Goal: Task Accomplishment & Management: Manage account settings

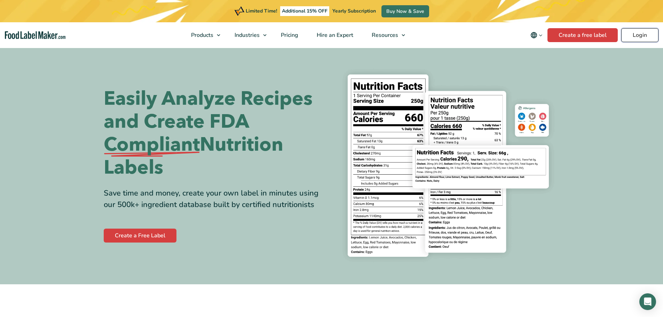
click at [643, 29] on link "Login" at bounding box center [639, 35] width 37 height 14
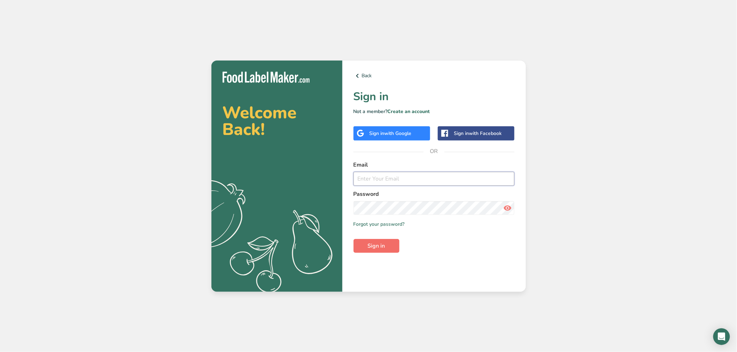
type input "srobinson@stuffed-foods.com"
click at [376, 248] on span "Sign in" at bounding box center [376, 246] width 17 height 8
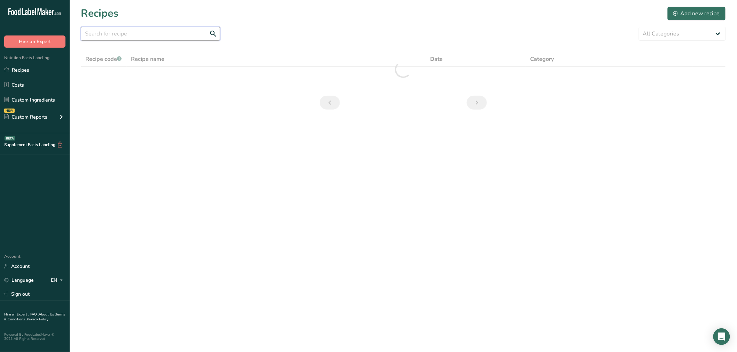
click at [187, 34] on input "text" at bounding box center [150, 34] width 139 height 14
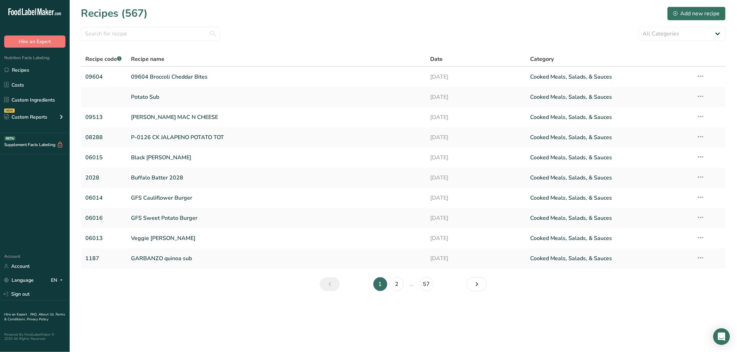
click at [36, 107] on ul "Recipes Costs Custom Ingredients NEW Custom Reports Menu Label Ingredient Compa…" at bounding box center [35, 94] width 70 height 62
click at [36, 104] on link "Custom Ingredients" at bounding box center [35, 99] width 70 height 13
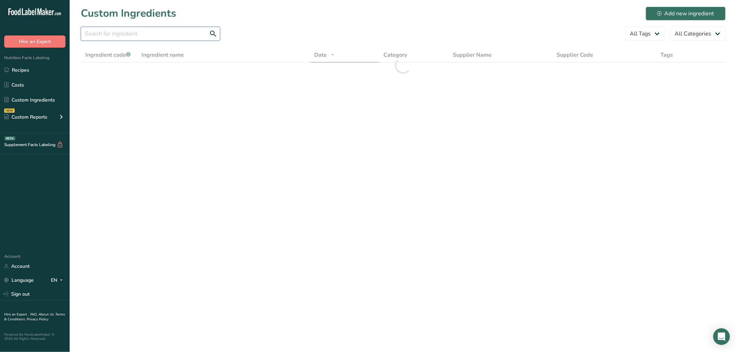
click at [97, 31] on input "text" at bounding box center [150, 34] width 139 height 14
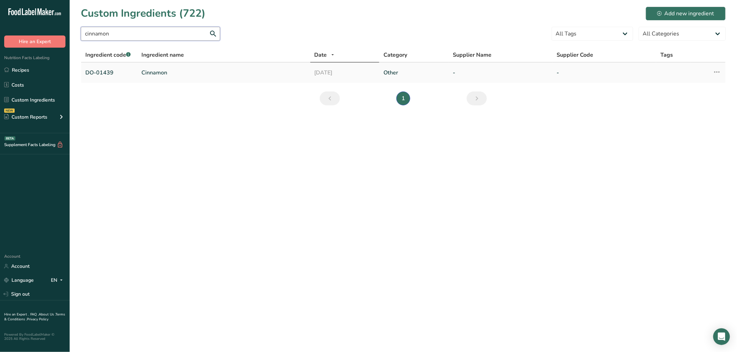
type input "cinnamon"
click at [152, 75] on link "Cinnamon" at bounding box center [223, 73] width 165 height 8
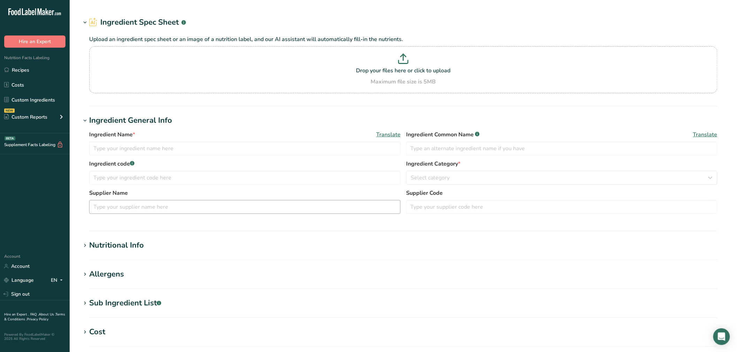
type input "Cinnamon"
type input "spices"
type input "DO-01439"
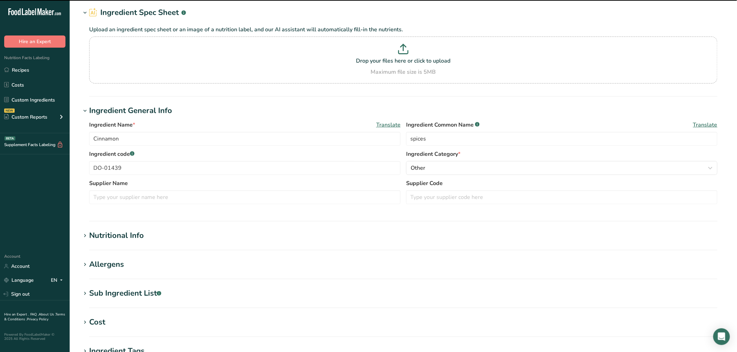
scroll to position [39, 0]
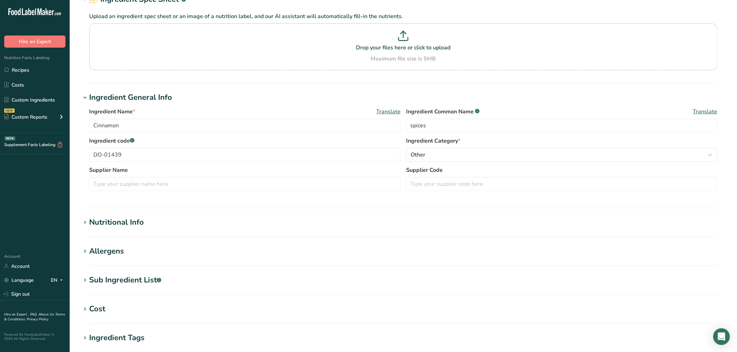
click at [148, 229] on section "Nutritional Info Serving Size .a-a{fill:#347362;}.b-a{fill:#fff;} Add ingredien…" at bounding box center [403, 227] width 645 height 21
click at [141, 225] on div "Nutritional Info" at bounding box center [116, 222] width 55 height 11
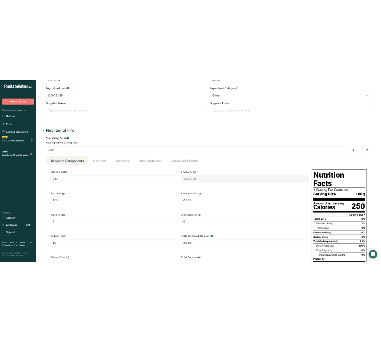
scroll to position [193, 0]
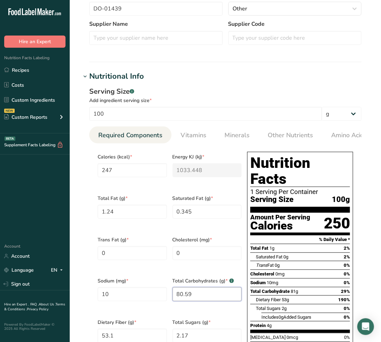
click at [199, 291] on Carbohydrates "80.59" at bounding box center [206, 294] width 69 height 14
type Carbohydrates "80.6"
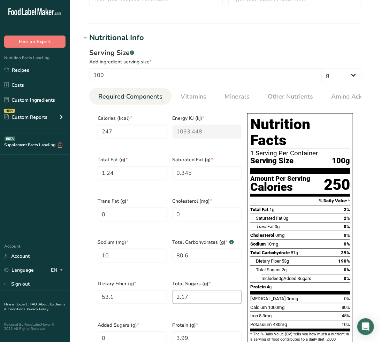
scroll to position [271, 0]
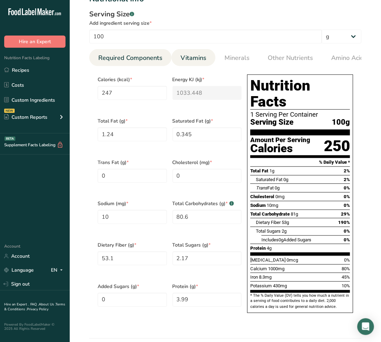
click at [186, 54] on span "Vitamins" at bounding box center [193, 57] width 26 height 9
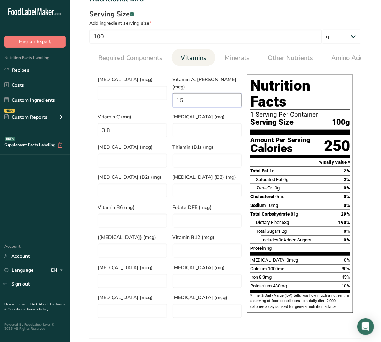
drag, startPoint x: 211, startPoint y: 91, endPoint x: 154, endPoint y: 86, distance: 56.9
click at [155, 86] on div "Vitamin D (mcg) Vitamin A, RAE (mcg) 15 Vitamin C (mg) 3.8 Vitamin E (mg) Vitam…" at bounding box center [169, 196] width 149 height 248
click at [246, 53] on span "Minerals" at bounding box center [236, 57] width 25 height 9
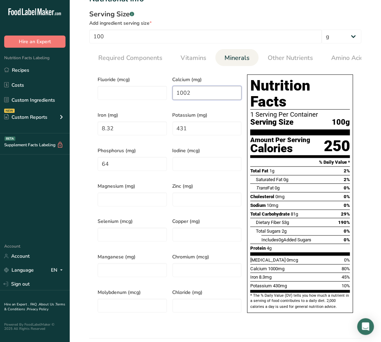
click at [192, 93] on input "1002" at bounding box center [206, 93] width 69 height 14
type input "1000"
click at [286, 57] on span "Other Nutrients" at bounding box center [289, 57] width 45 height 9
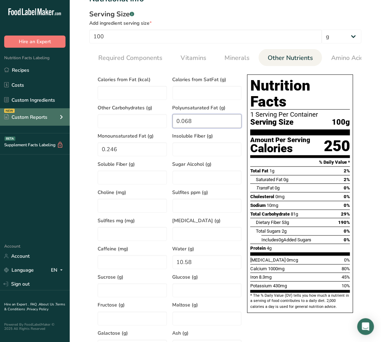
drag, startPoint x: 223, startPoint y: 120, endPoint x: 64, endPoint y: 120, distance: 158.4
click at [64, 120] on div ".a-20{fill:#fff;} Hire an Expert Nutrition Facts Labeling Recipes Costs Custom …" at bounding box center [190, 193] width 381 height 929
type Fat "0"
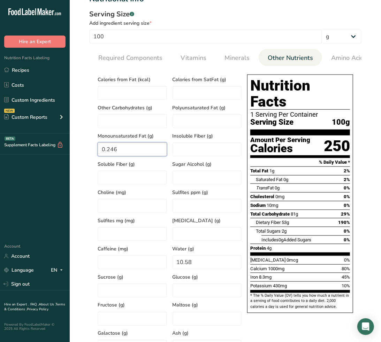
type Fat "0"
click at [324, 60] on li "Amino Acid Profile" at bounding box center [358, 57] width 72 height 17
click at [331, 58] on span "Amino Acid Profile" at bounding box center [358, 57] width 54 height 9
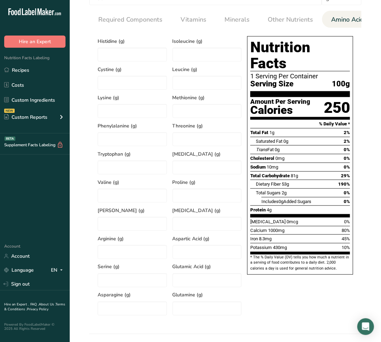
scroll to position [309, 0]
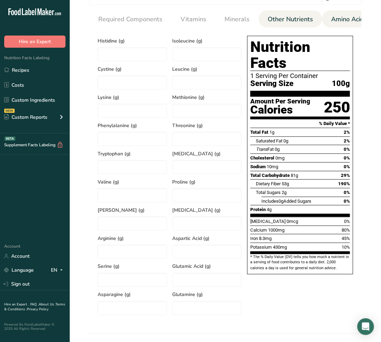
click at [298, 15] on span "Other Nutrients" at bounding box center [289, 19] width 45 height 9
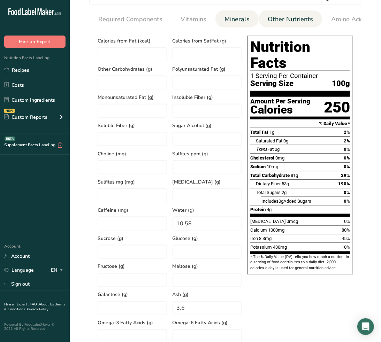
click at [224, 16] on span "Minerals" at bounding box center [236, 19] width 25 height 9
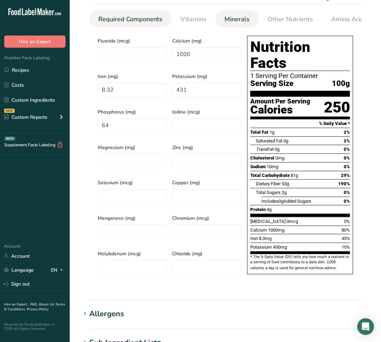
click at [141, 21] on span "Required Components" at bounding box center [130, 19] width 64 height 9
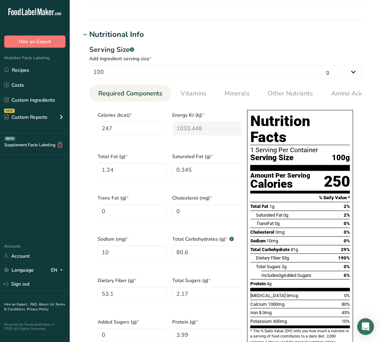
scroll to position [232, 0]
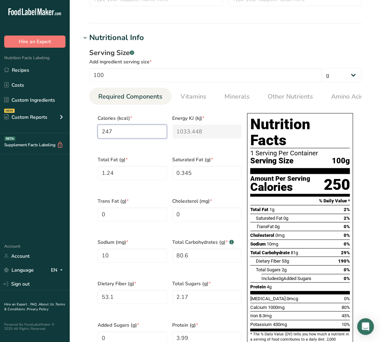
click at [133, 128] on input "247" at bounding box center [131, 132] width 69 height 14
click at [216, 41] on h1 "Nutritional Info" at bounding box center [225, 37] width 289 height 11
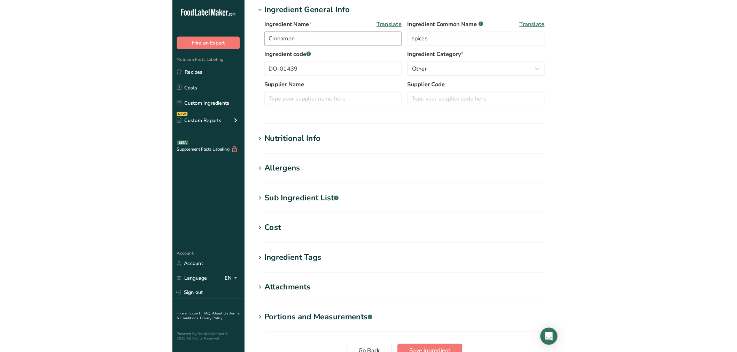
scroll to position [45, 0]
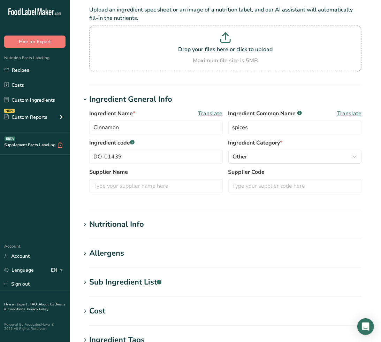
click at [135, 227] on div "Nutritional Info" at bounding box center [116, 224] width 55 height 11
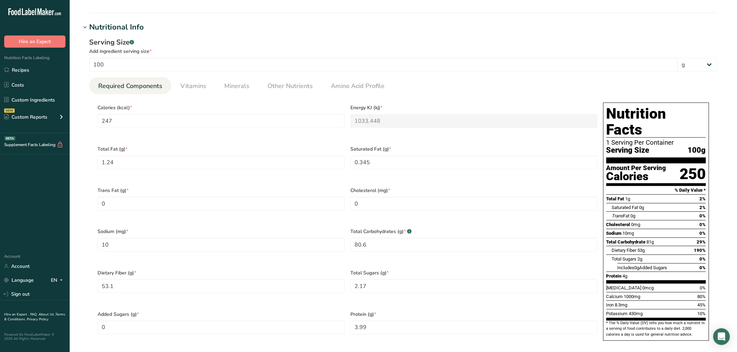
scroll to position [238, 0]
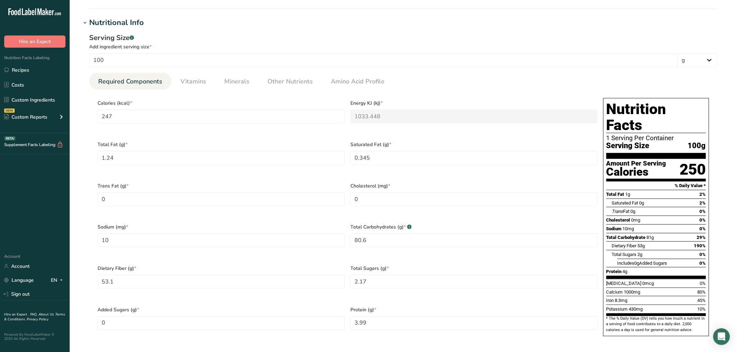
click at [190, 92] on section "Calories (kcal) * 247 Energy KJ (kj) * 1033.448 Total Fat (g) * 1.24 Saturated …" at bounding box center [403, 219] width 628 height 259
click at [193, 82] on span "Vitamins" at bounding box center [193, 81] width 26 height 9
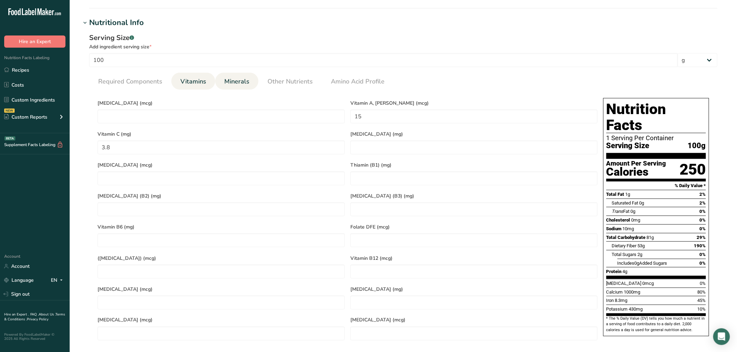
click at [245, 86] on link "Minerals" at bounding box center [236, 82] width 31 height 18
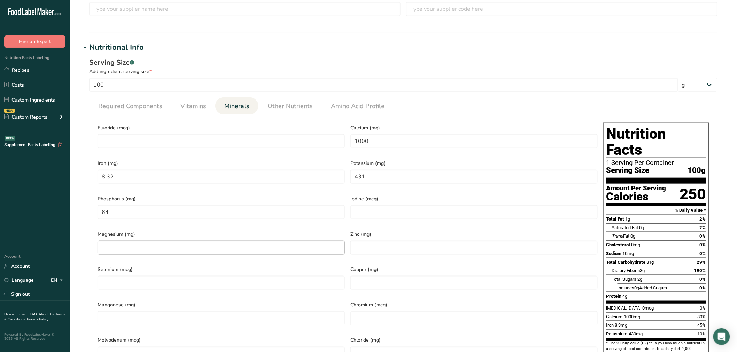
scroll to position [200, 0]
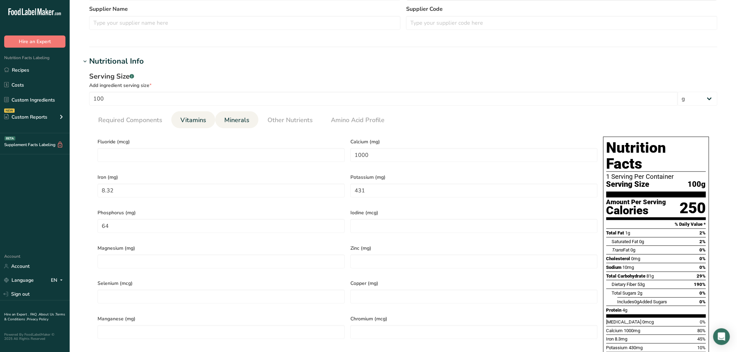
click at [200, 124] on span "Vitamins" at bounding box center [193, 120] width 26 height 9
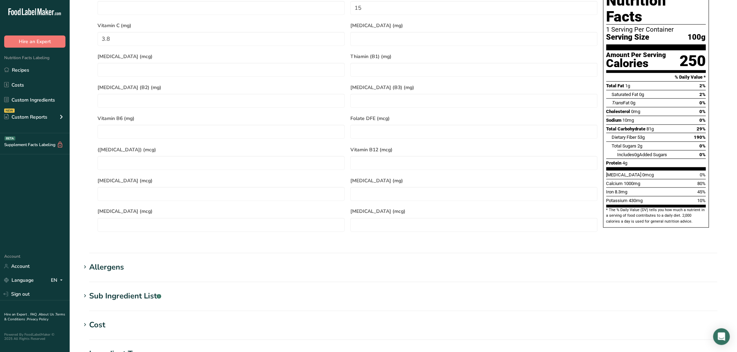
scroll to position [490, 0]
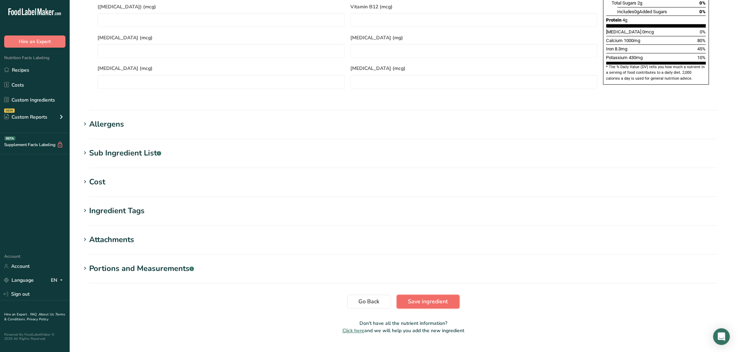
click at [450, 295] on button "Save ingredient" at bounding box center [428, 302] width 63 height 14
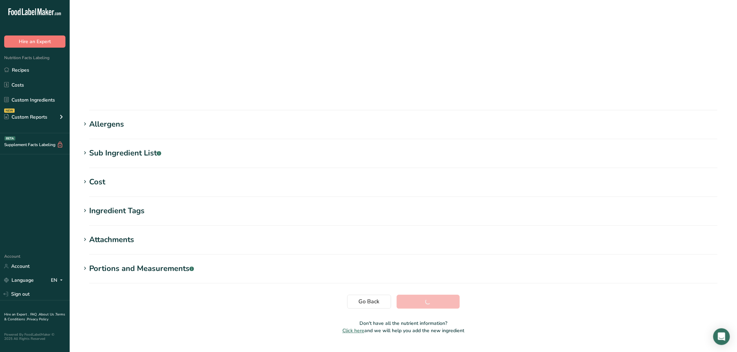
scroll to position [16, 0]
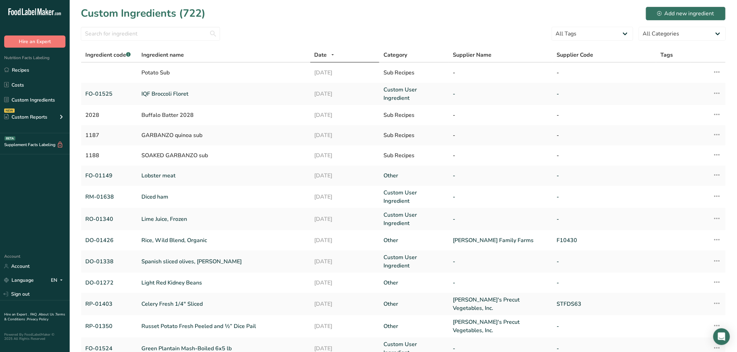
click at [112, 41] on div at bounding box center [150, 36] width 139 height 18
click at [111, 32] on input "text" at bounding box center [150, 34] width 139 height 14
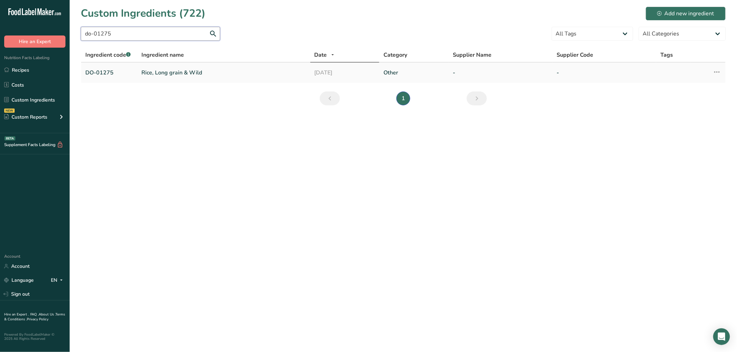
type input "do-01275"
click at [154, 75] on link "Rice, Long grain & Wild" at bounding box center [223, 73] width 165 height 8
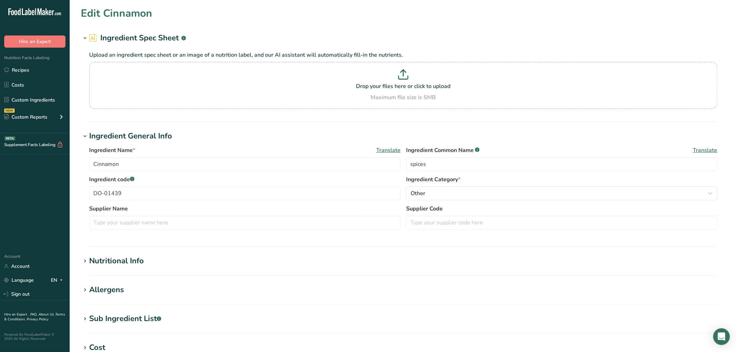
type input "Rice, Long grain & Wild"
type input "long grain and wild rice"
type input "DO-01275"
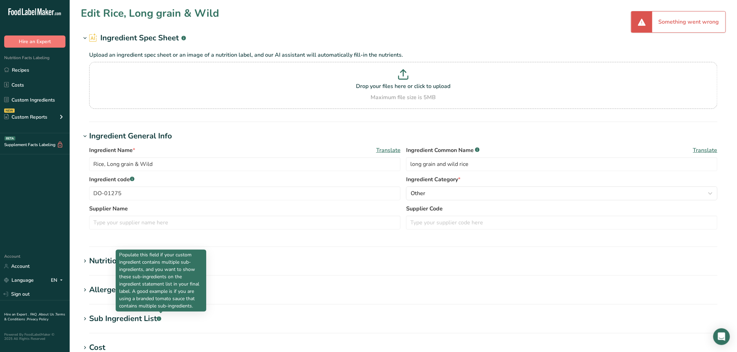
click at [150, 319] on div "Sub Ingredient List .a-a{fill:#347362;}.b-a{fill:#fff;}" at bounding box center [125, 318] width 72 height 11
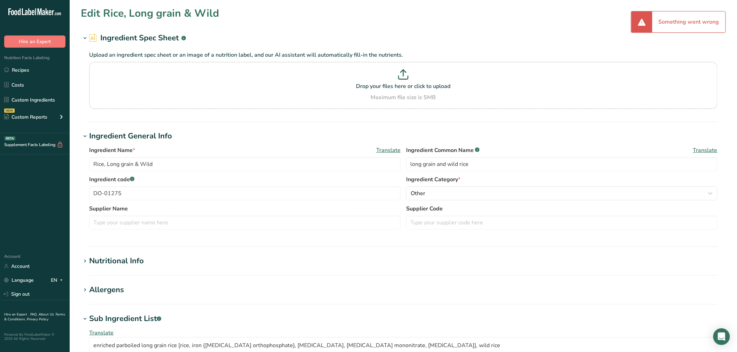
scroll to position [39, 0]
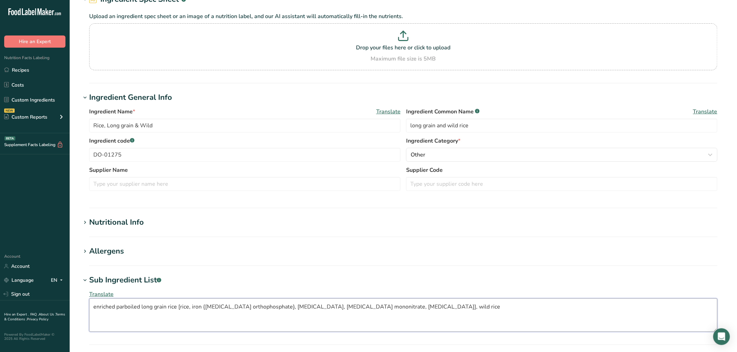
click at [129, 309] on textarea "enriched parboiled long grain rice [rice, iron {ferric orthophosphate}, niacin,…" at bounding box center [403, 315] width 628 height 33
type textarea "enriched long grain rice [rice, iron {[MEDICAL_DATA] orthophosphate}, [MEDICAL_…"
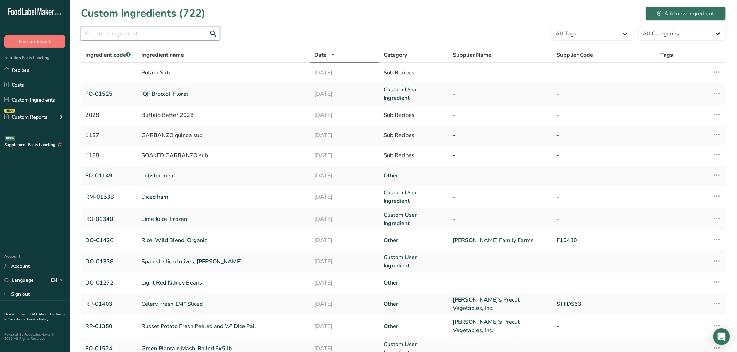
click at [139, 33] on input "text" at bounding box center [150, 34] width 139 height 14
paste input "01213"
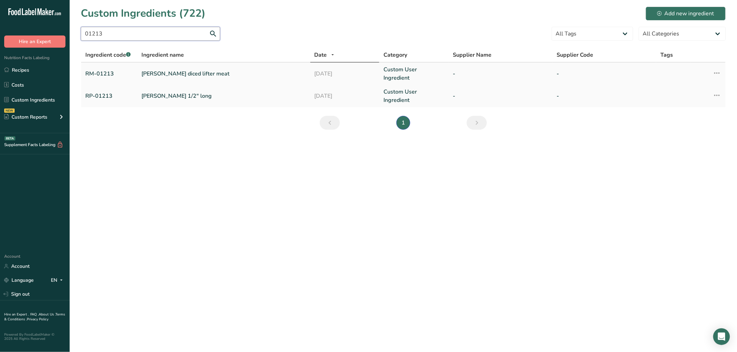
type input "01213"
click at [165, 70] on link "Marinated diced lifter meat" at bounding box center [223, 74] width 165 height 8
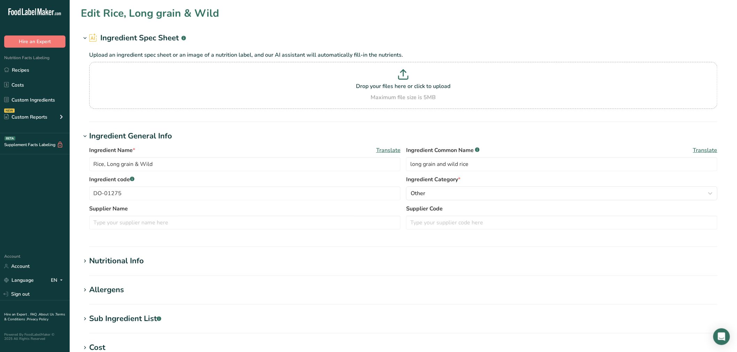
type input "Marinated diced lifter meat"
type input "marinated lifter meat"
type input "RM-01213"
type textarea "beef, dijon mustard [distilled vinegar, water, mustard seed, salt, spices, turm…"
click at [139, 315] on div "Sub Ingredient List .a-a{fill:#347362;}.b-a{fill:#fff;}" at bounding box center [125, 318] width 72 height 11
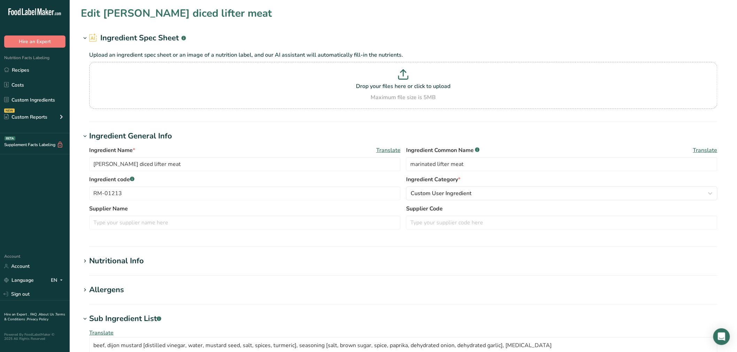
scroll to position [77, 0]
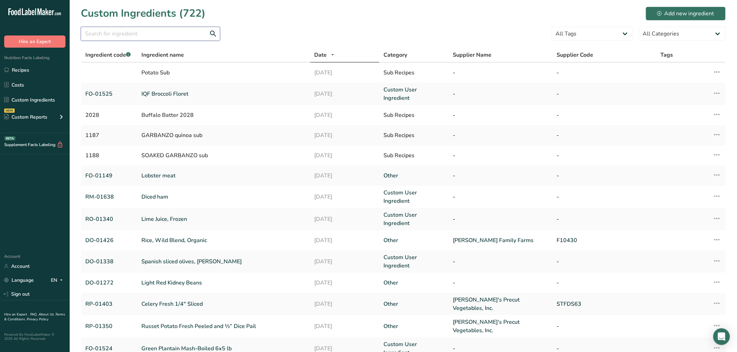
click at [147, 29] on input "text" at bounding box center [150, 34] width 139 height 14
paste input "01275"
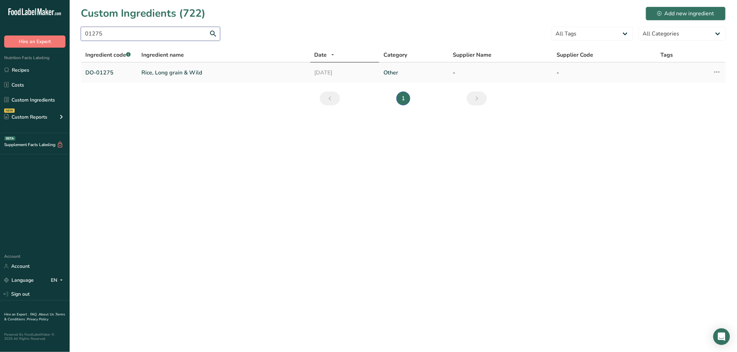
type input "01275"
click at [163, 69] on link "Rice, Long grain & Wild" at bounding box center [223, 73] width 165 height 8
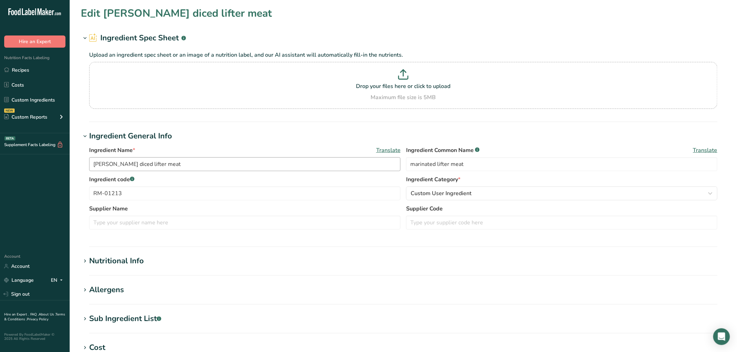
type input "Rice, Long grain & Wild"
type input "long grain and wild rice"
type input "DO-01275"
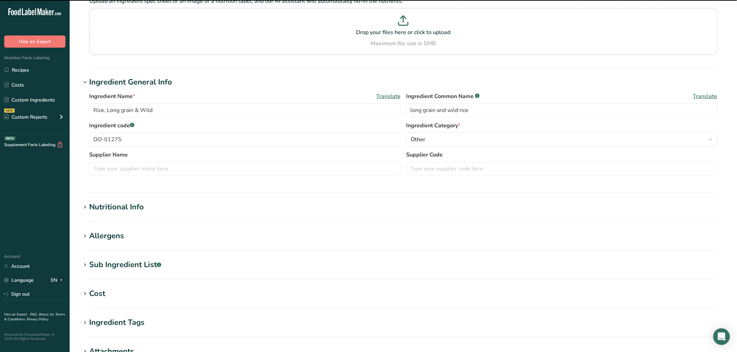
scroll to position [116, 0]
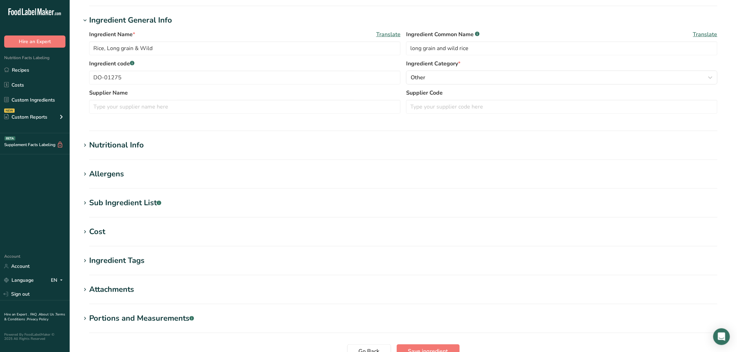
click at [122, 205] on div "Sub Ingredient List .a-a{fill:#347362;}.b-a{fill:#fff;}" at bounding box center [125, 202] width 72 height 11
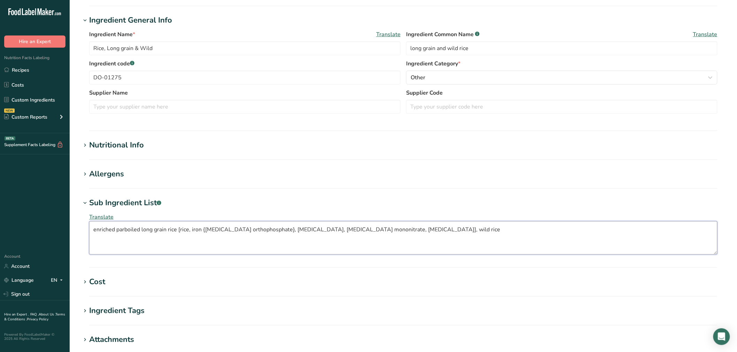
click at [132, 229] on textarea "enriched parboiled long grain rice [rice, iron {ferric orthophosphate}, niacin,…" at bounding box center [403, 237] width 628 height 33
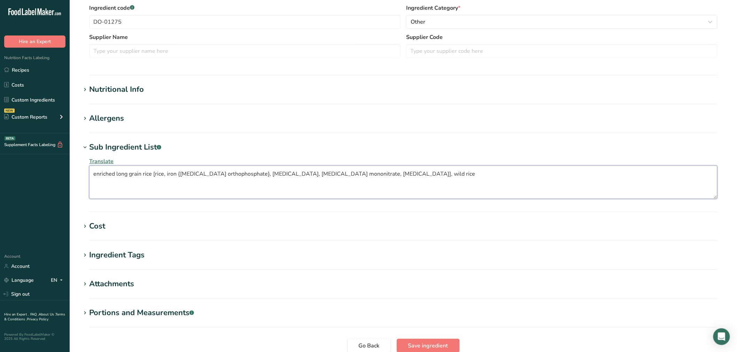
scroll to position [232, 0]
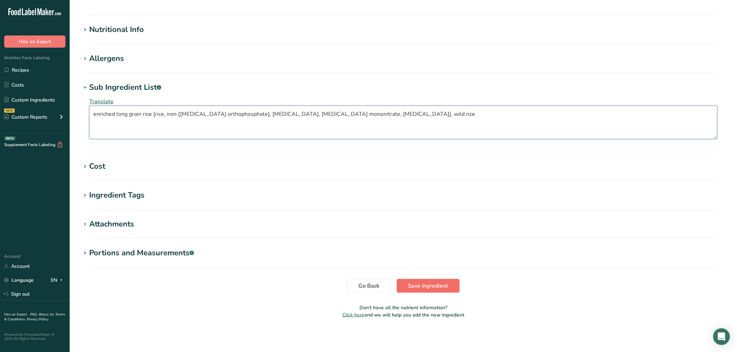
type textarea "enriched long grain rice [rice, iron {[MEDICAL_DATA] orthophosphate}, [MEDICAL_…"
click at [409, 279] on button "Save ingredient" at bounding box center [428, 286] width 63 height 14
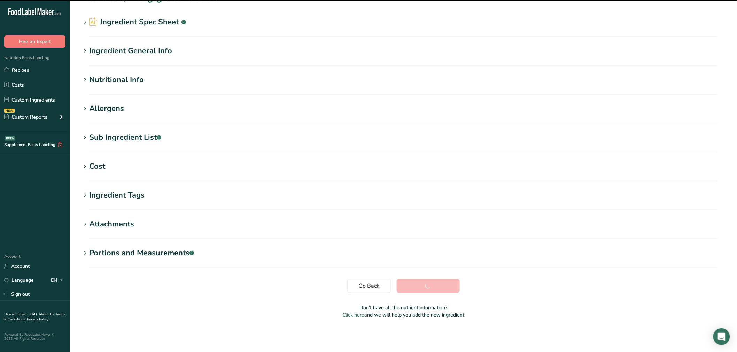
scroll to position [16, 0]
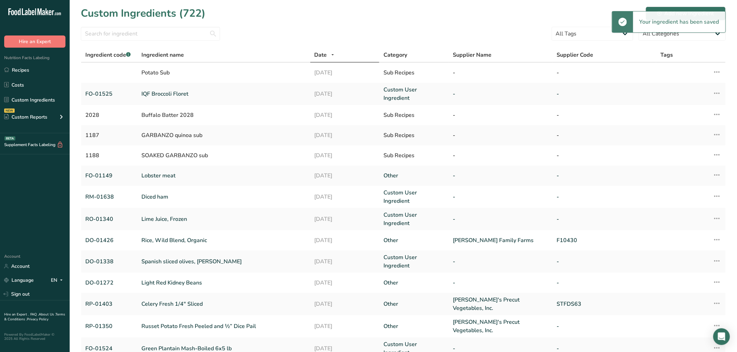
click at [138, 26] on section "Custom Ingredients (722) Add new ingredient All Tags Source of Antioxidants Pre…" at bounding box center [403, 207] width 667 height 414
click at [138, 30] on input "text" at bounding box center [150, 34] width 139 height 14
paste input "01275"
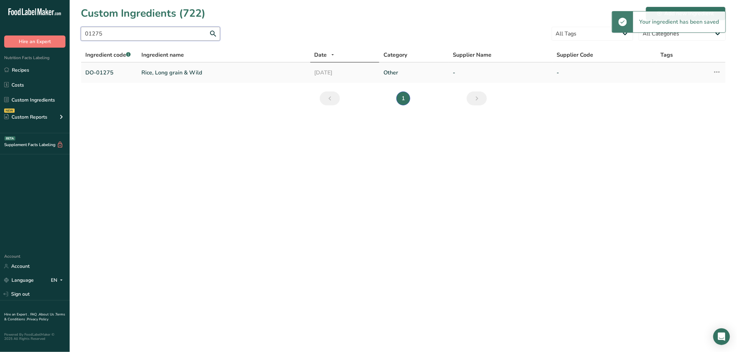
type input "01275"
click at [149, 70] on link "Rice, Long grain & Wild" at bounding box center [223, 73] width 165 height 8
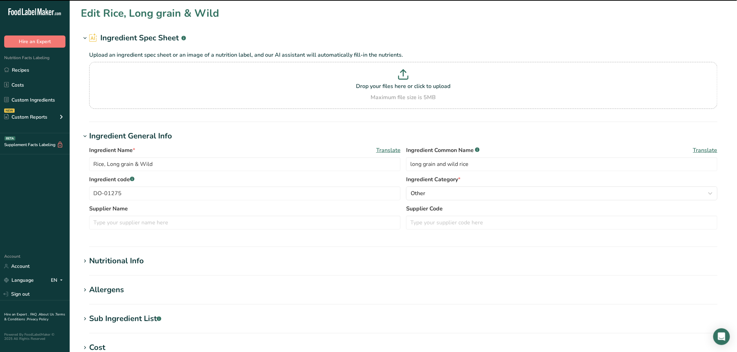
click at [144, 315] on div "Sub Ingredient List .a-a{fill:#347362;}.b-a{fill:#fff;}" at bounding box center [125, 318] width 72 height 11
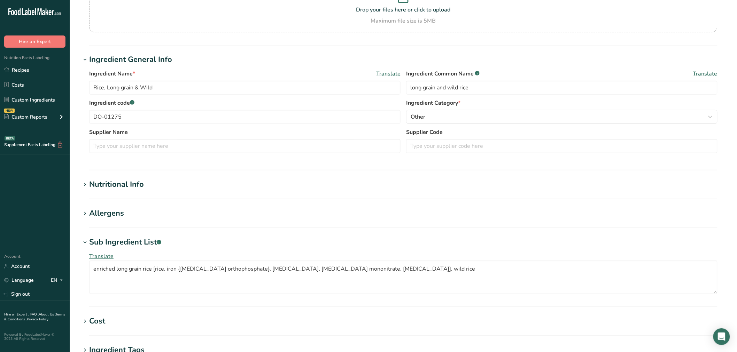
scroll to position [77, 0]
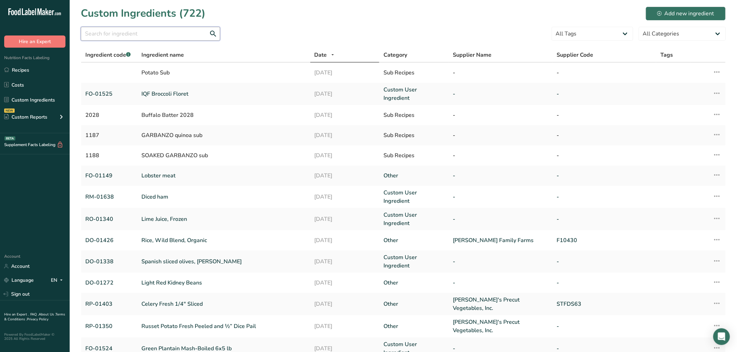
click at [109, 35] on input "text" at bounding box center [150, 34] width 139 height 14
paste input "01275"
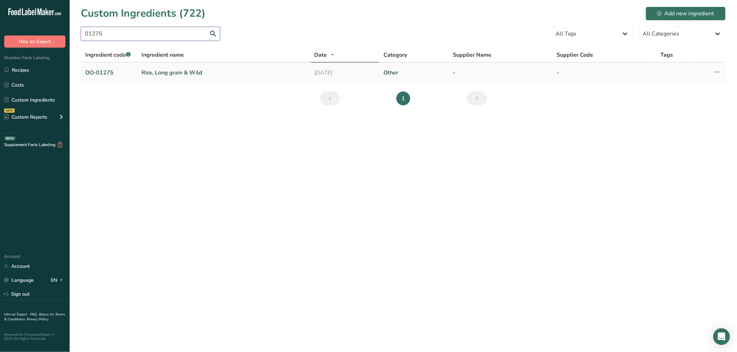
type input "01275"
click at [149, 70] on link "Rice, Long grain & Wild" at bounding box center [223, 73] width 165 height 8
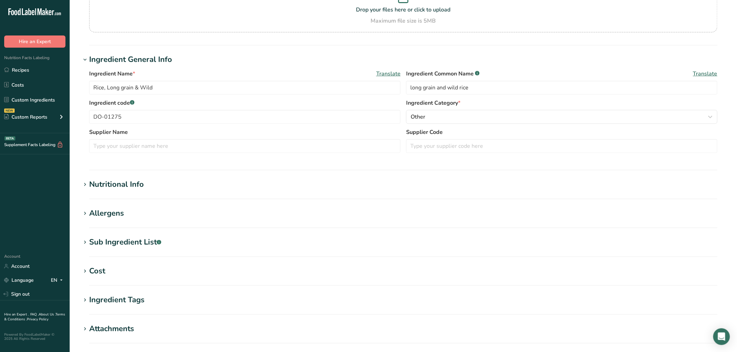
scroll to position [77, 0]
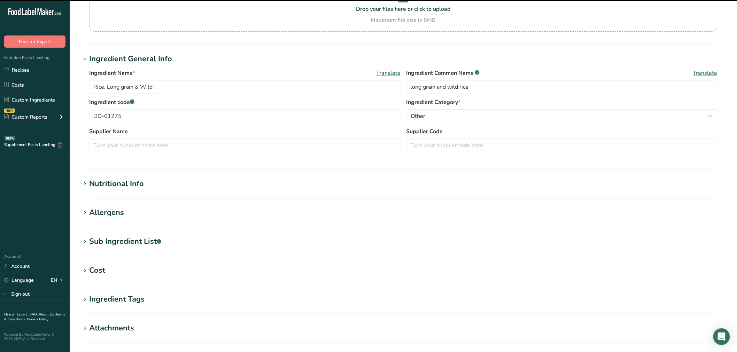
click at [135, 240] on div "Sub Ingredient List .a-a{fill:#347362;}.b-a{fill:#fff;}" at bounding box center [125, 241] width 72 height 11
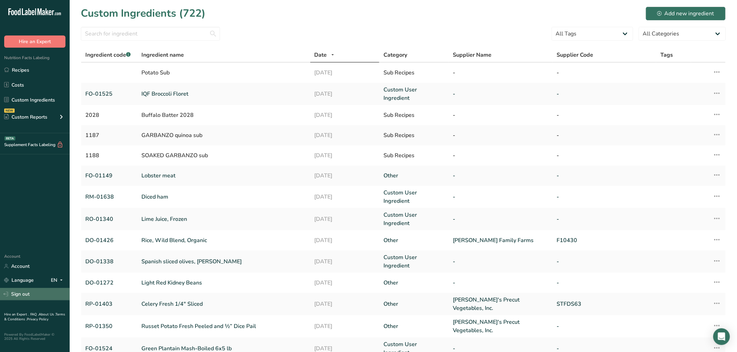
click at [11, 289] on link "Sign out" at bounding box center [35, 294] width 70 height 12
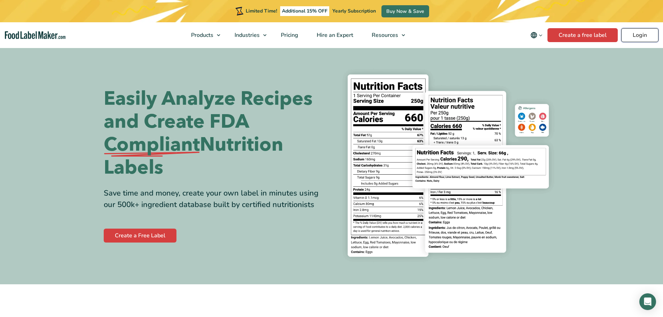
click at [629, 36] on link "Login" at bounding box center [639, 35] width 37 height 14
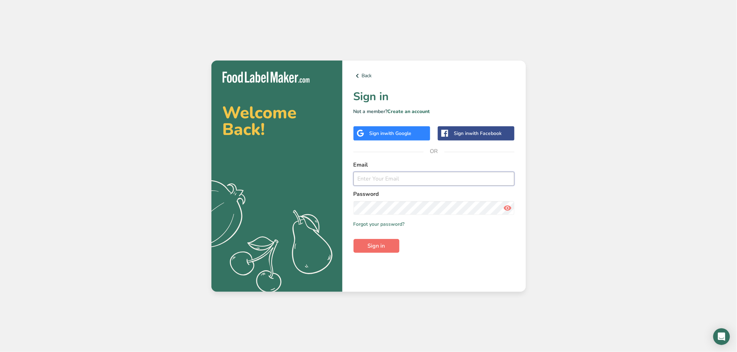
type input "[EMAIL_ADDRESS][DOMAIN_NAME]"
click at [378, 245] on span "Sign in" at bounding box center [376, 246] width 17 height 8
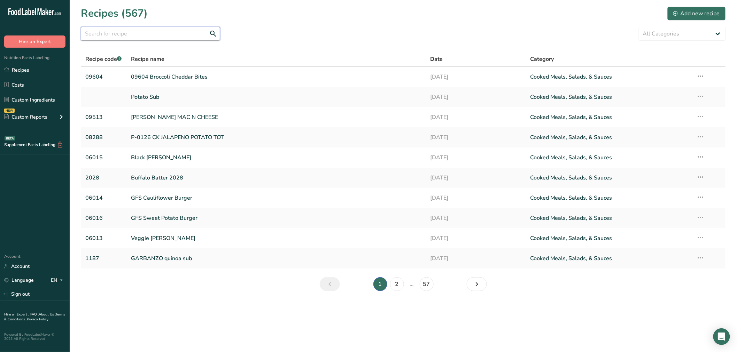
click at [133, 36] on input "text" at bounding box center [150, 34] width 139 height 14
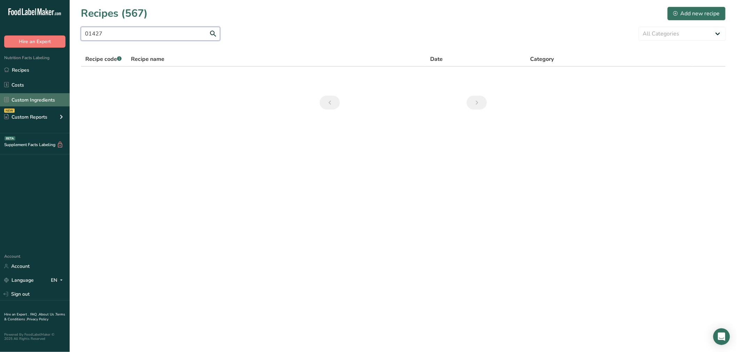
type input "01427"
click at [52, 98] on link "Custom Ingredients" at bounding box center [35, 99] width 70 height 13
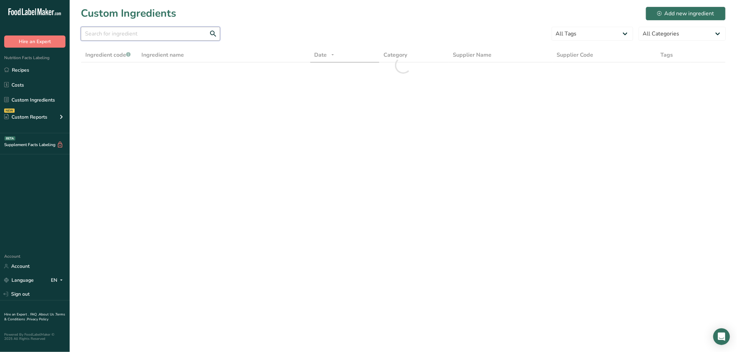
drag, startPoint x: 105, startPoint y: 37, endPoint x: 103, endPoint y: 32, distance: 5.0
click at [105, 35] on input "text" at bounding box center [150, 34] width 139 height 14
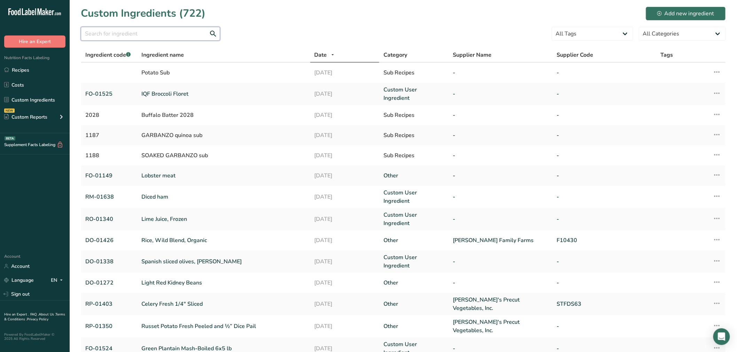
paste input "01427"
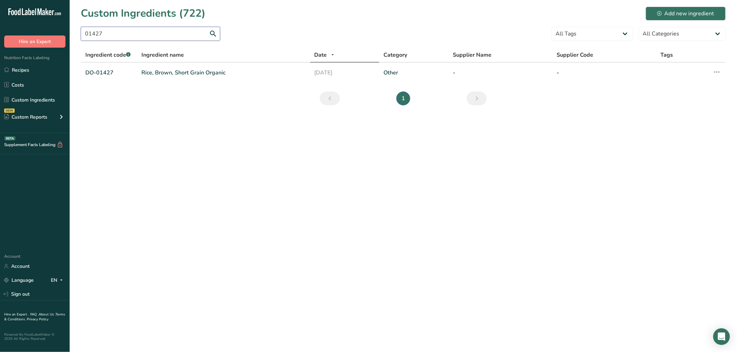
type input "01427"
click at [150, 77] on td "Rice, Brown, Short Grain Organic" at bounding box center [223, 73] width 173 height 20
click at [152, 73] on link "Rice, Brown, Short Grain Organic" at bounding box center [223, 73] width 165 height 8
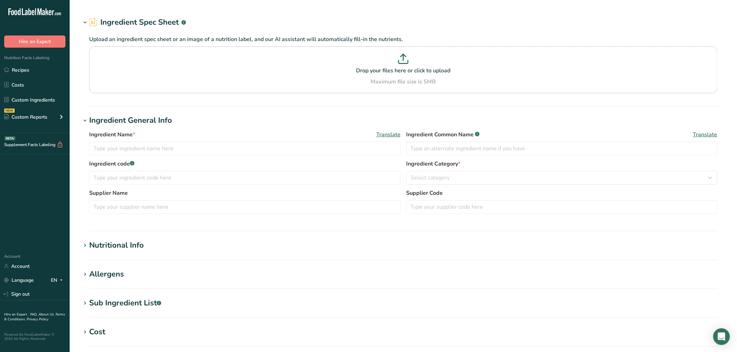
type input "Rice, Brown, Short Grain Organic"
type input "organic short grain brown rice"
type input "DO-01427"
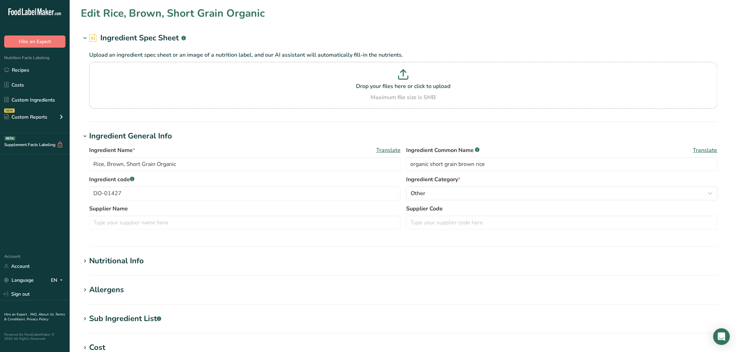
click at [133, 315] on div "Sub Ingredient List .a-a{fill:#347362;}.b-a{fill:#fff;}" at bounding box center [125, 318] width 72 height 11
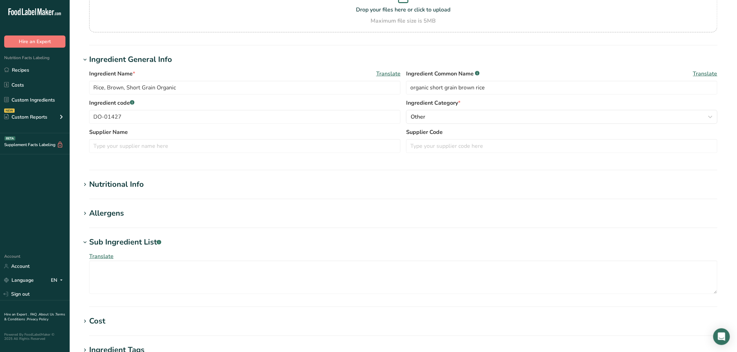
scroll to position [77, 0]
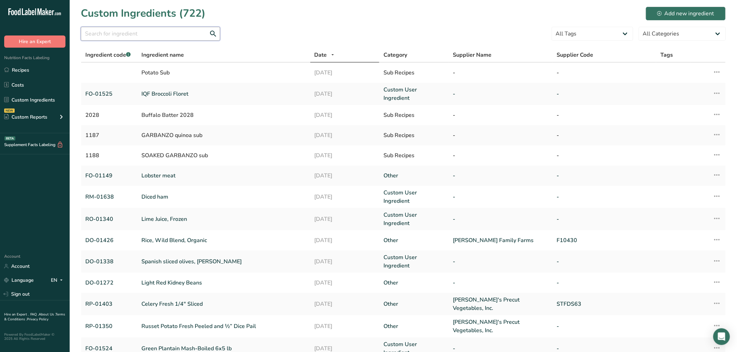
click at [140, 29] on input "text" at bounding box center [150, 34] width 139 height 14
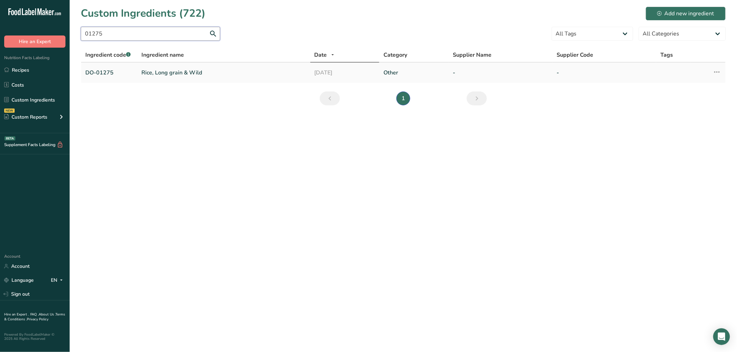
type input "01275"
click at [164, 71] on link "Rice, Long grain & Wild" at bounding box center [223, 73] width 165 height 8
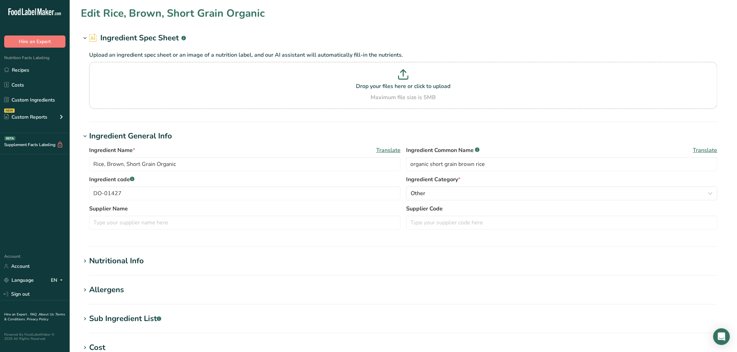
type input "Rice, Long grain & Wild"
type input "long grain and wild rice"
type input "DO-01275"
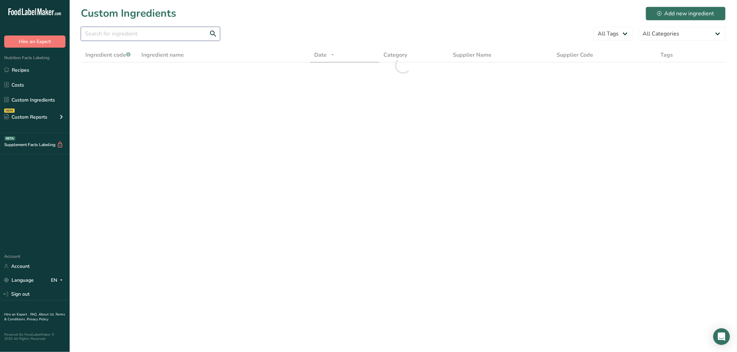
click at [139, 31] on input "text" at bounding box center [150, 34] width 139 height 14
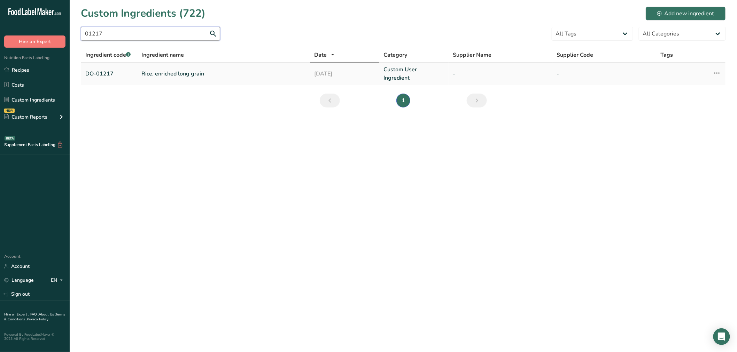
type input "01217"
click at [157, 73] on link "Rice, enriched long grain" at bounding box center [223, 74] width 165 height 8
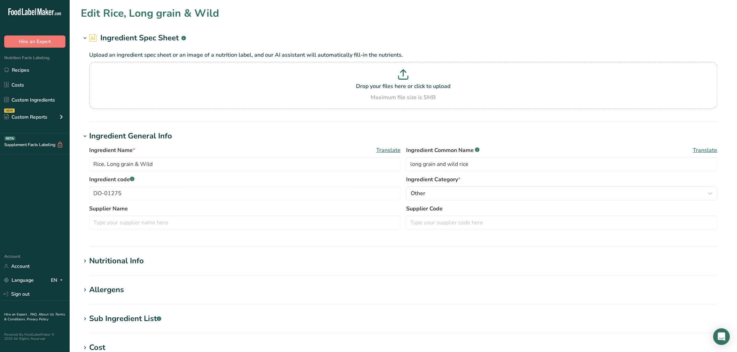
type input "Rice, enriched long grain"
type input "enriched long grain rice"
type input "DO-01217"
drag, startPoint x: 344, startPoint y: 165, endPoint x: 335, endPoint y: 165, distance: 9.1
click at [335, 165] on div "Ingredient Name * Translate Rice, enriched long grain Ingredient Common Name .a…" at bounding box center [403, 160] width 628 height 29
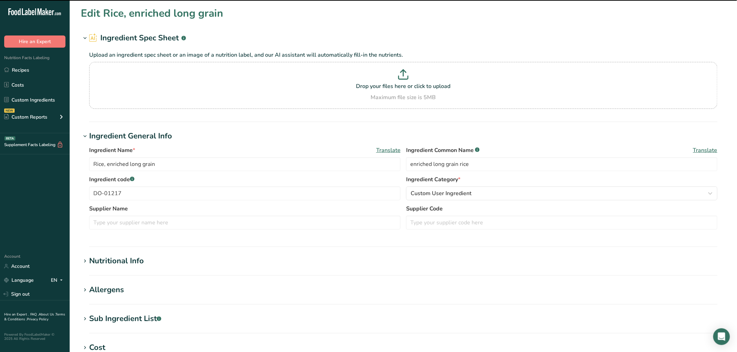
click at [123, 317] on div "Sub Ingredient List .a-a{fill:#347362;}.b-a{fill:#fff;}" at bounding box center [125, 318] width 72 height 11
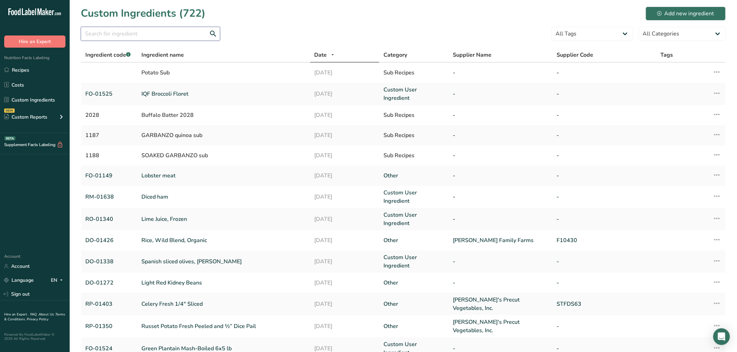
click at [155, 30] on input "text" at bounding box center [150, 34] width 139 height 14
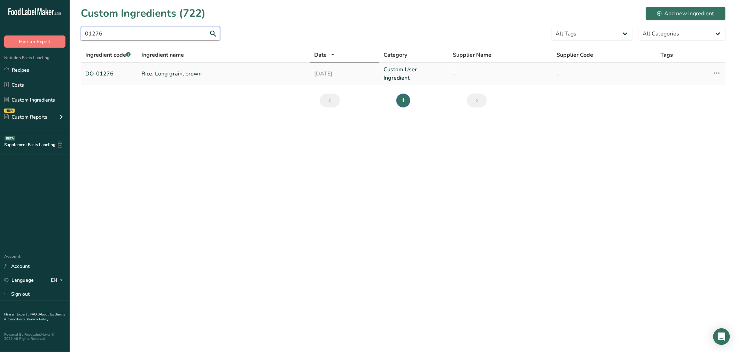
type input "01276"
click at [166, 75] on link "Rice, Long grain, brown" at bounding box center [223, 74] width 165 height 8
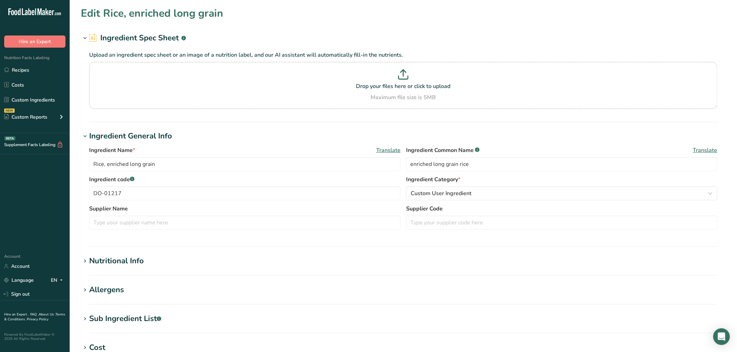
type input "Rice, Long grain, brown"
type input "enriched long grain brown rice"
type input "DO-01276"
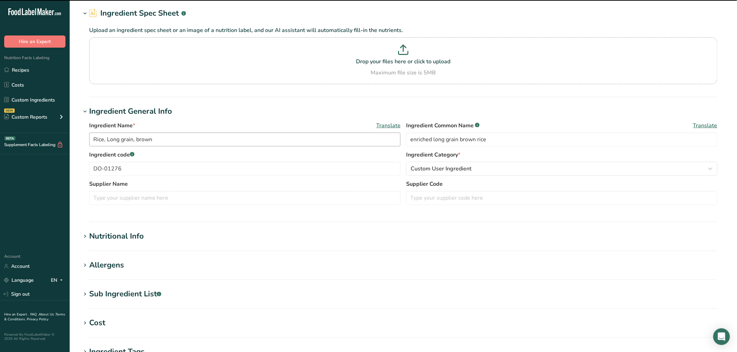
scroll to position [39, 0]
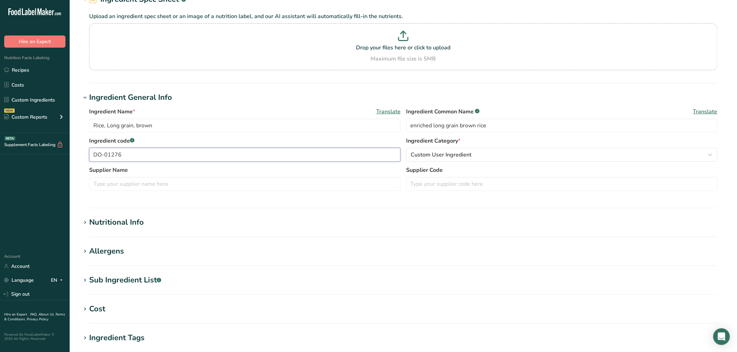
drag, startPoint x: 163, startPoint y: 156, endPoint x: 0, endPoint y: 158, distance: 162.9
click at [0, 158] on div ".a-20{fill:#fff;} Hire an Expert Nutrition Facts Labeling Recipes Costs Custom …" at bounding box center [368, 228] width 737 height 534
drag, startPoint x: 495, startPoint y: 127, endPoint x: 197, endPoint y: 116, distance: 297.5
click at [197, 117] on div "Ingredient Name * Translate Rice, Long grain, brown Ingredient Common Name .a-a…" at bounding box center [403, 122] width 628 height 29
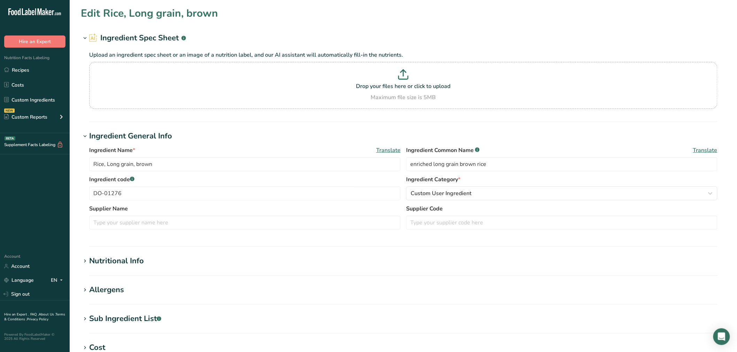
scroll to position [39, 0]
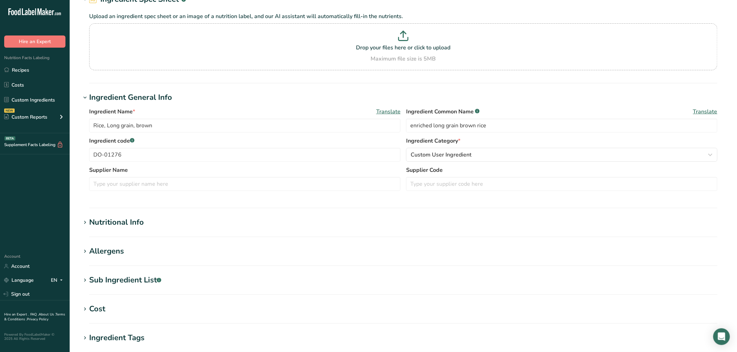
click at [121, 281] on div "Sub Ingredient List .a-a{fill:#347362;}.b-a{fill:#fff;}" at bounding box center [125, 280] width 72 height 11
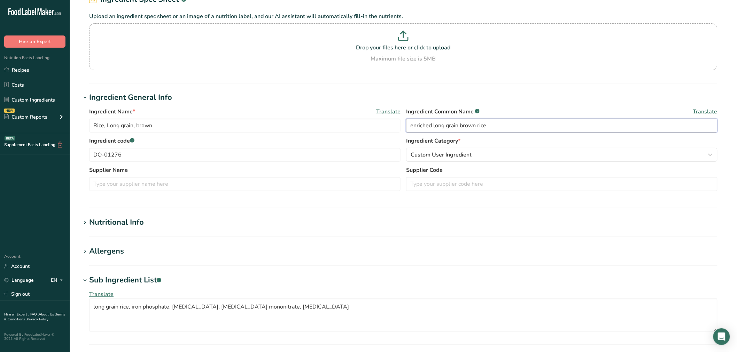
drag, startPoint x: 511, startPoint y: 131, endPoint x: 318, endPoint y: 115, distance: 193.9
click at [318, 115] on div "Ingredient Name * Translate Rice, Long grain, brown Ingredient Common Name .a-a…" at bounding box center [403, 122] width 628 height 29
drag, startPoint x: 295, startPoint y: 308, endPoint x: 22, endPoint y: 277, distance: 274.6
click at [23, 277] on div ".a-20{fill:#fff;} Hire an Expert Nutrition Facts Labeling Recipes Costs Custom …" at bounding box center [368, 253] width 737 height 584
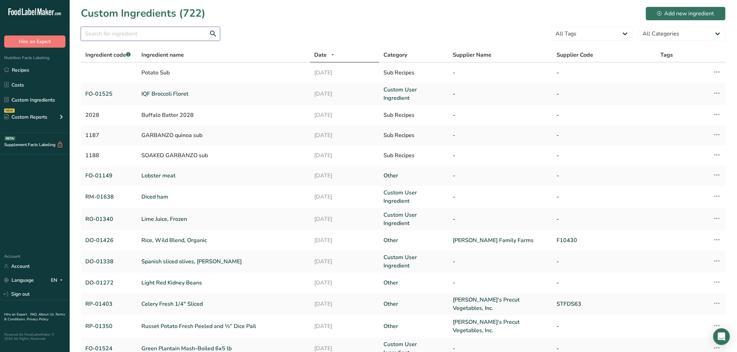
click at [181, 35] on input "text" at bounding box center [150, 34] width 139 height 14
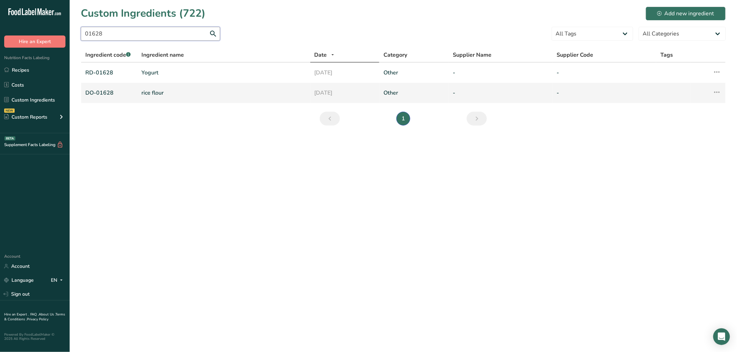
type input "01628"
click at [165, 92] on link "rice flour" at bounding box center [223, 93] width 165 height 8
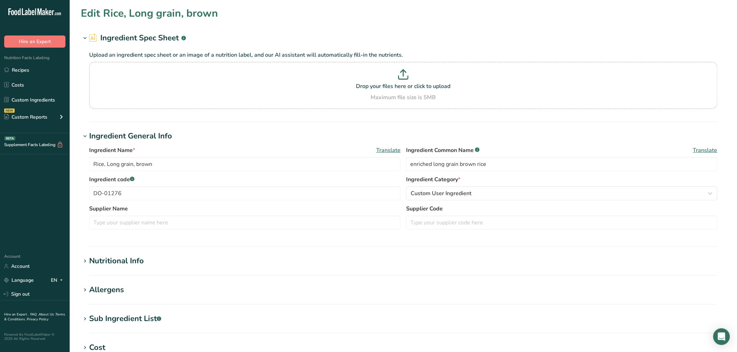
type input "rice flour"
type input "DO-01628"
click at [143, 313] on section "Edit rice flour Ingredient Spec Sheet .a-a{fill:#347362;}.b-a{fill:#fff;} Uploa…" at bounding box center [403, 255] width 667 height 511
click at [143, 314] on div "Sub Ingredient List .a-a{fill:#347362;}.b-a{fill:#fff;}" at bounding box center [125, 318] width 72 height 11
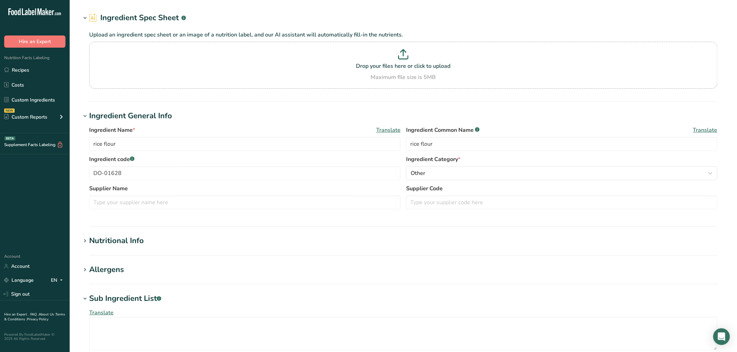
scroll to position [39, 0]
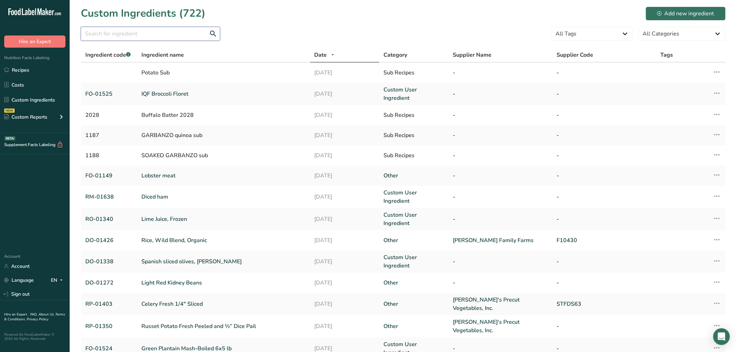
click at [143, 29] on input "text" at bounding box center [150, 34] width 139 height 14
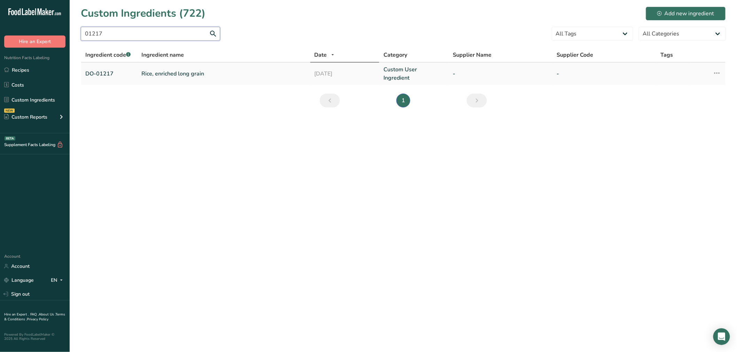
type input "01217"
click at [199, 72] on link "Rice, enriched long grain" at bounding box center [223, 74] width 165 height 8
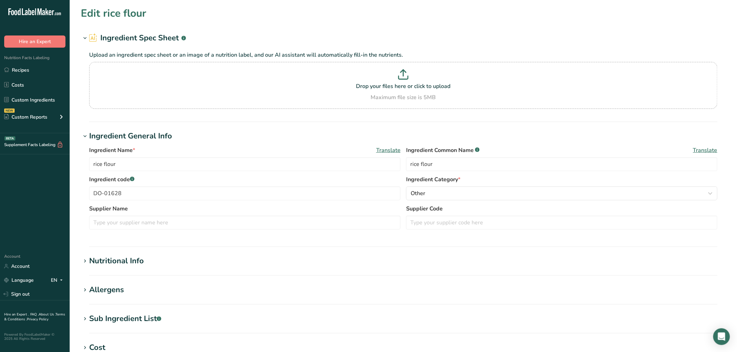
type input "Rice, enriched long grain"
type input "enriched long grain rice"
type input "DO-01217"
click at [147, 316] on div "Sub Ingredient List .a-a{fill:#347362;}.b-a{fill:#fff;}" at bounding box center [125, 318] width 72 height 11
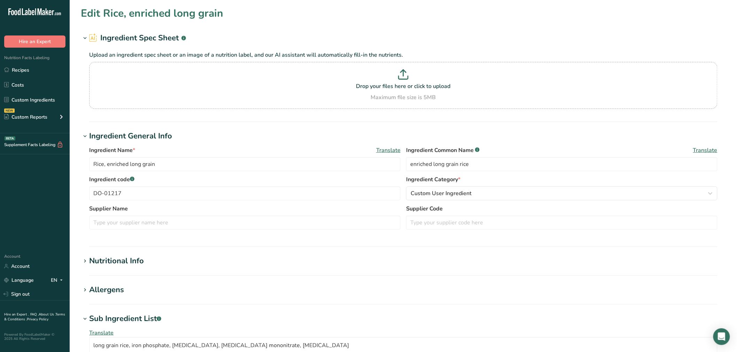
scroll to position [39, 0]
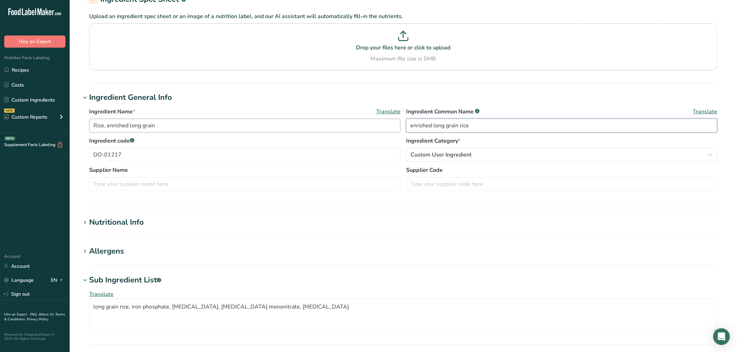
drag, startPoint x: 423, startPoint y: 128, endPoint x: 309, endPoint y: 123, distance: 114.6
click at [309, 123] on div "Ingredient Name * Translate Rice, enriched long grain Ingredient Common Name .a…" at bounding box center [403, 122] width 628 height 29
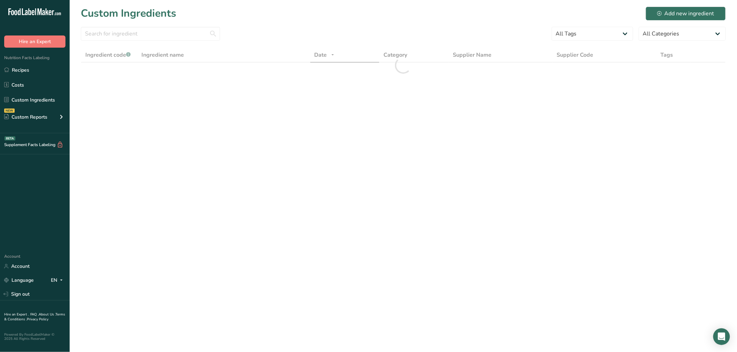
click at [165, 16] on h1 "Custom Ingredients" at bounding box center [128, 14] width 95 height 16
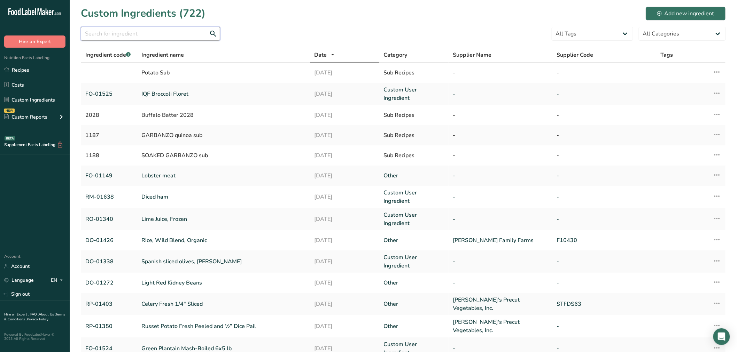
click at [164, 40] on input "text" at bounding box center [150, 34] width 139 height 14
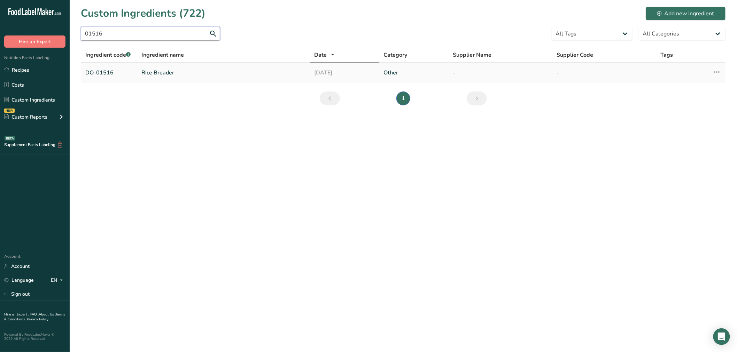
type input "01516"
click at [164, 71] on link "Rice Breader" at bounding box center [223, 73] width 165 height 8
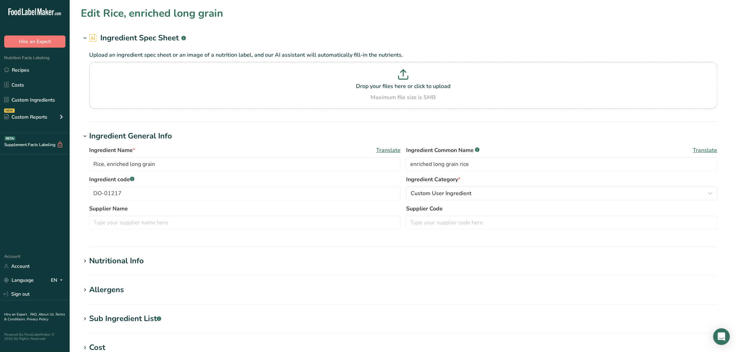
type input "Rice Breader"
type input "rice breading"
type input "DO-01516"
click at [151, 317] on div "Sub Ingredient List .a-a{fill:#347362;}.b-a{fill:#fff;}" at bounding box center [125, 318] width 72 height 11
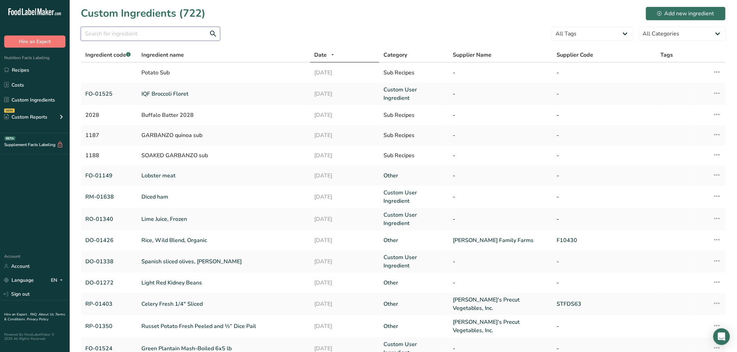
click at [165, 32] on input "text" at bounding box center [150, 34] width 139 height 14
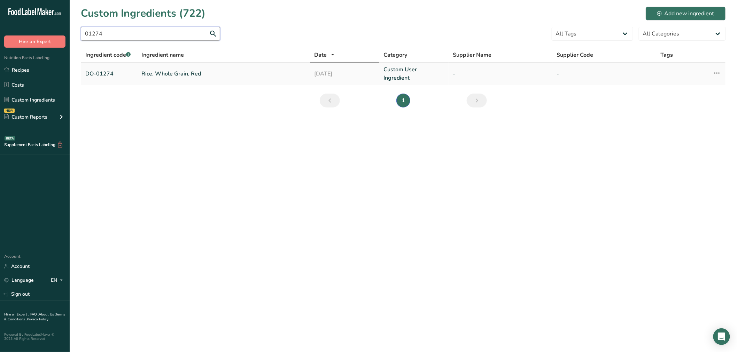
type input "01274"
click at [185, 72] on link "Rice, Whole Grain, Red" at bounding box center [223, 74] width 165 height 8
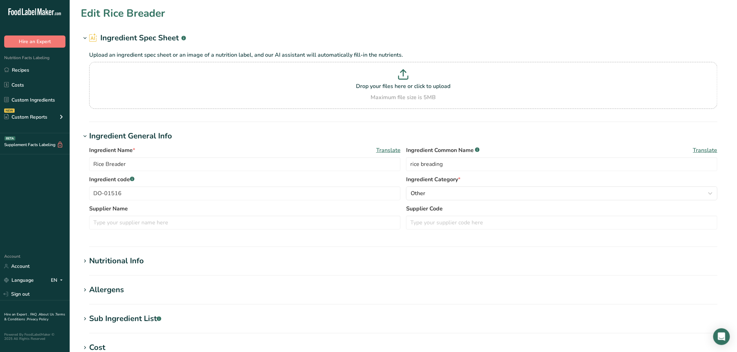
type input "Rice, Whole Grain, Red"
type input "red rice"
type input "DO-01274"
type textarea "whole grain parboiled brown rice, whole grain red rice, wild rice"
click at [150, 312] on section "Edit Rice, Whole Grain, Red Ingredient Spec Sheet .a-a{fill:#347362;}.b-a{fill:…" at bounding box center [403, 255] width 667 height 511
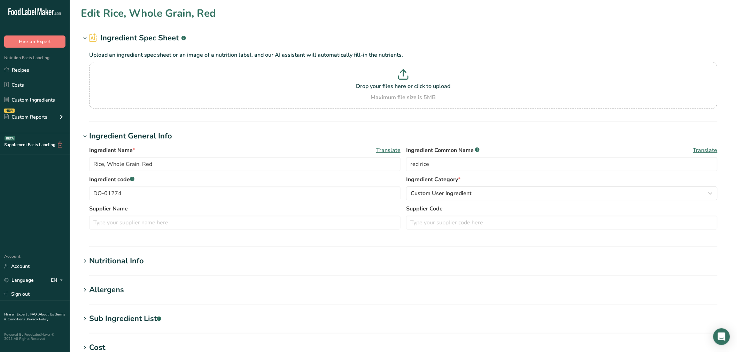
click at [150, 313] on div "Sub Ingredient List .a-a{fill:#347362;}.b-a{fill:#fff;}" at bounding box center [125, 318] width 72 height 11
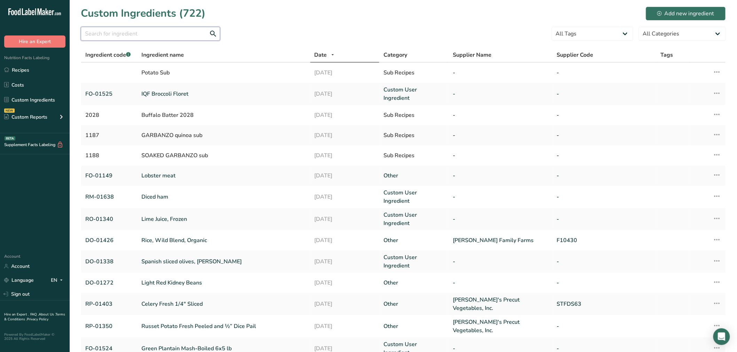
click at [131, 38] on input "text" at bounding box center [150, 34] width 139 height 14
paste input "DO-01455"
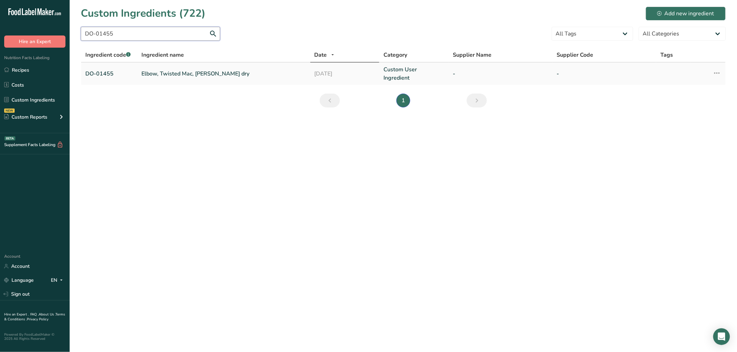
type input "DO-01455"
click at [169, 68] on td "Elbow, Twisted Mac, [PERSON_NAME] dry" at bounding box center [223, 74] width 173 height 22
click at [188, 71] on link "Elbow, Twisted Mac, [PERSON_NAME] dry" at bounding box center [223, 74] width 165 height 8
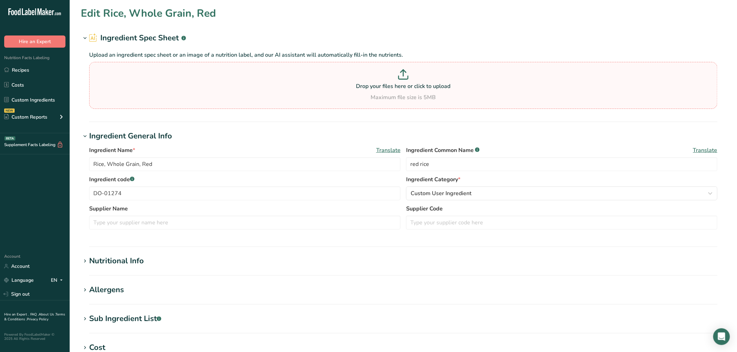
type input "Elbow, Twisted Mac, [PERSON_NAME] dry"
type input "enriched macaroni"
type input "DO-01455"
click at [144, 319] on div "Sub Ingredient List .a-a{fill:#347362;}.b-a{fill:#fff;}" at bounding box center [125, 318] width 72 height 11
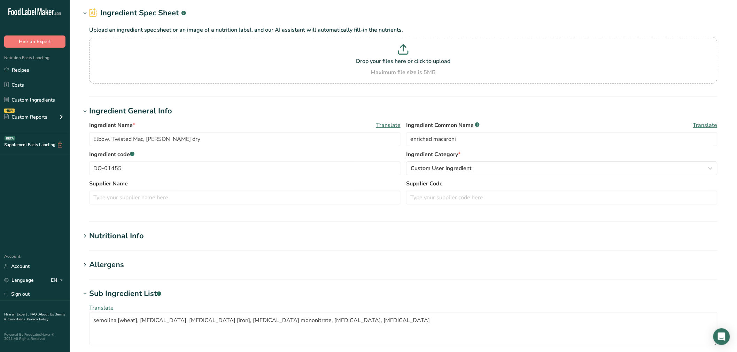
scroll to position [39, 0]
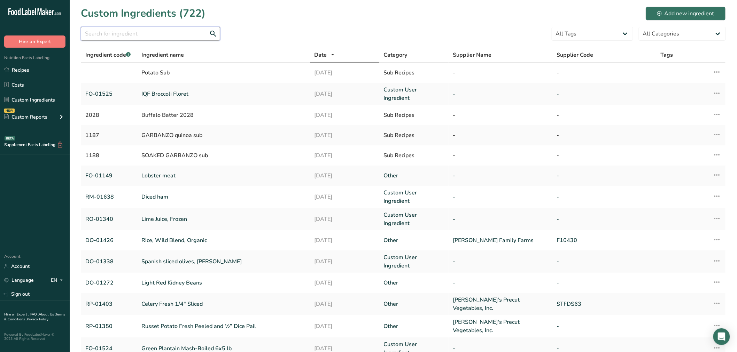
drag, startPoint x: 177, startPoint y: 39, endPoint x: 160, endPoint y: 27, distance: 20.2
click at [177, 39] on input "text" at bounding box center [150, 34] width 139 height 14
paste input "DO-01009"
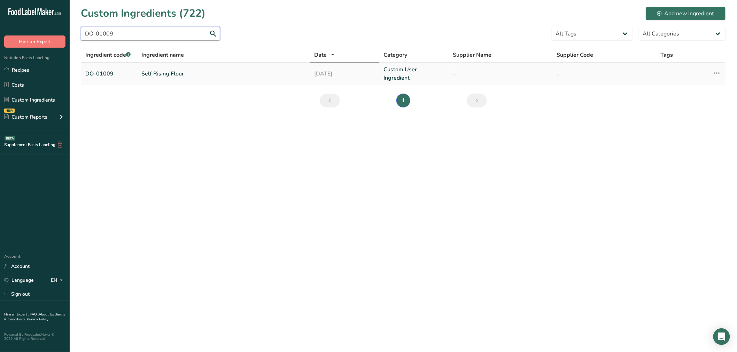
type input "DO-01009"
click at [166, 65] on td "Self Rising Flour" at bounding box center [223, 74] width 173 height 22
click at [170, 72] on link "Self Rising Flour" at bounding box center [223, 74] width 165 height 8
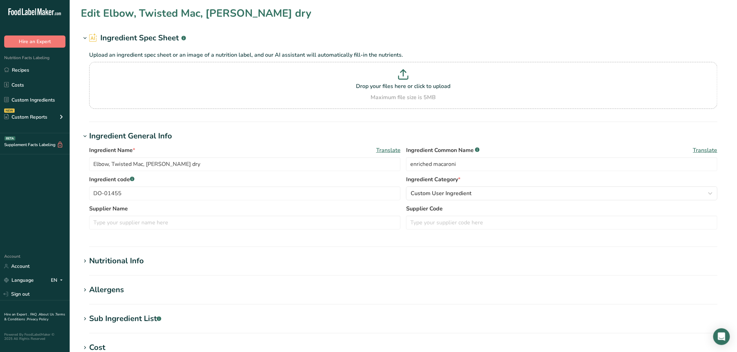
type input "Self Rising Flour"
type input "enriched self rising flour"
type input "DO-01009"
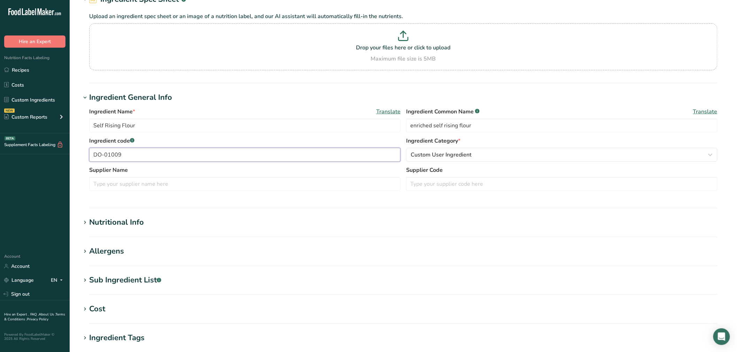
drag, startPoint x: 143, startPoint y: 150, endPoint x: 31, endPoint y: 152, distance: 111.4
click at [32, 152] on div ".a-20{fill:#fff;} Hire an Expert Nutrition Facts Labeling Recipes Costs Custom …" at bounding box center [368, 228] width 737 height 534
click at [135, 272] on section "Edit Self Rising Flour Ingredient Spec Sheet .a-a{fill:#347362;}.b-a{fill:#fff;…" at bounding box center [403, 216] width 667 height 511
click at [133, 275] on div "Sub Ingredient List .a-a{fill:#347362;}.b-a{fill:#fff;}" at bounding box center [125, 280] width 72 height 11
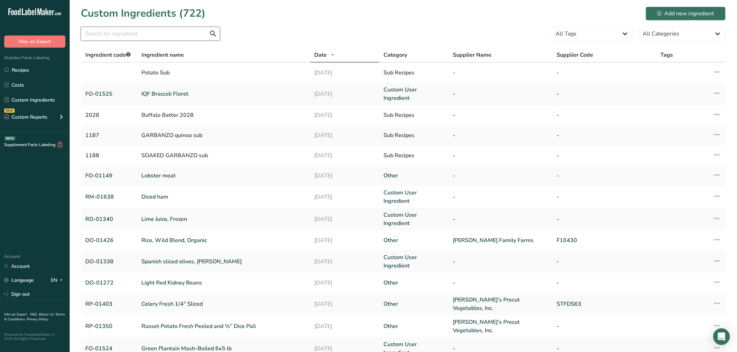
click at [176, 35] on input "text" at bounding box center [150, 34] width 139 height 14
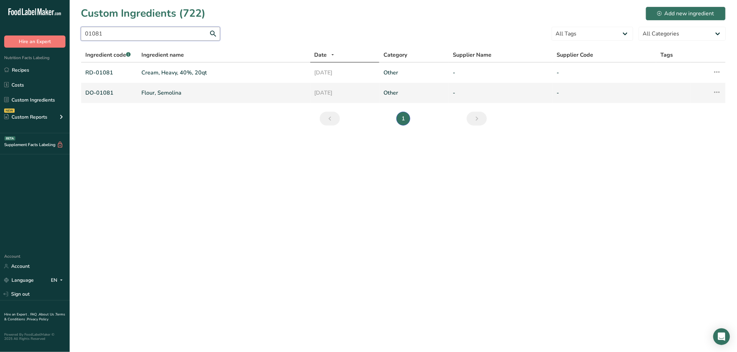
type input "01081"
click at [171, 91] on link "Flour, Semolina" at bounding box center [223, 93] width 165 height 8
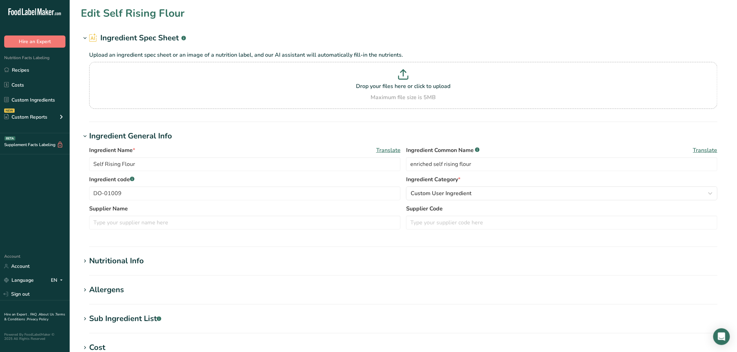
type input "Flour, Semolina"
type input "semolina flour"
type input "DO-01081"
click at [130, 322] on div "Sub Ingredient List .a-a{fill:#347362;}.b-a{fill:#fff;}" at bounding box center [125, 318] width 72 height 11
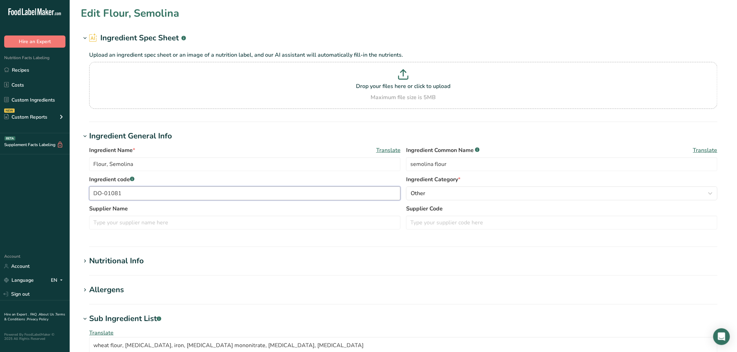
click at [6, 189] on div ".a-20{fill:#fff;} Hire an Expert Nutrition Facts Labeling Recipes Costs Custom …" at bounding box center [368, 292] width 737 height 584
